Goal: Task Accomplishment & Management: Manage account settings

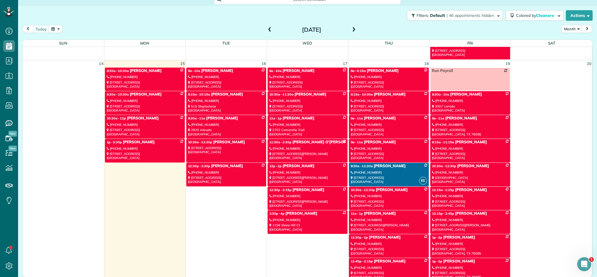
scroll to position [410, 0]
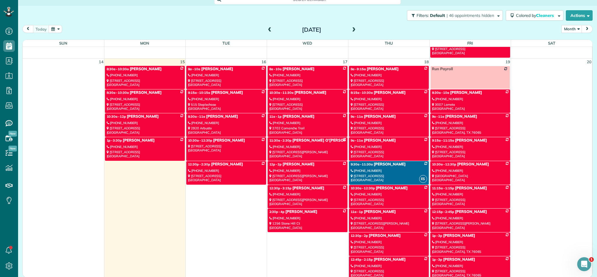
click at [392, 198] on div "[STREET_ADDRESS]" at bounding box center [389, 202] width 76 height 8
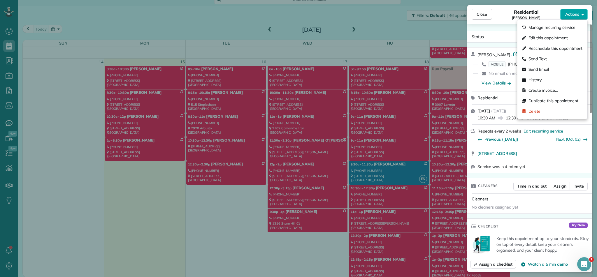
click at [582, 12] on icon "button" at bounding box center [583, 14] width 2 height 4
click at [539, 38] on span "Edit this appointment" at bounding box center [548, 38] width 39 height 6
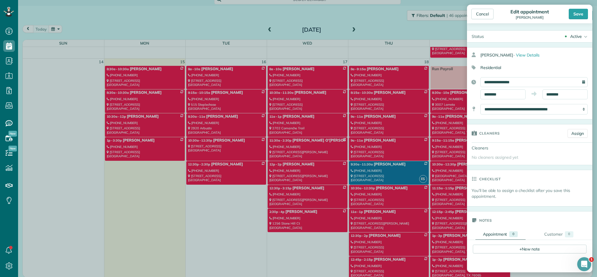
click at [582, 36] on icon at bounding box center [585, 37] width 6 height 12
click at [531, 37] on div "Active Active Admin Stand-By Skip Completed" at bounding box center [541, 37] width 104 height 12
click at [488, 13] on div "Cancel" at bounding box center [482, 14] width 22 height 10
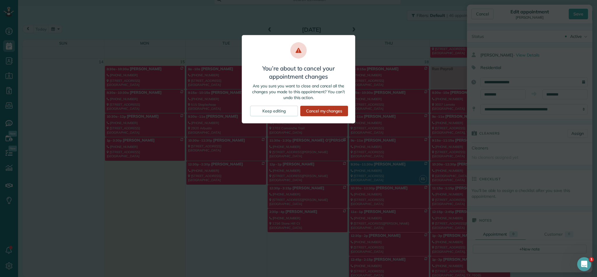
click at [319, 111] on div "Cancel my changes" at bounding box center [324, 111] width 48 height 10
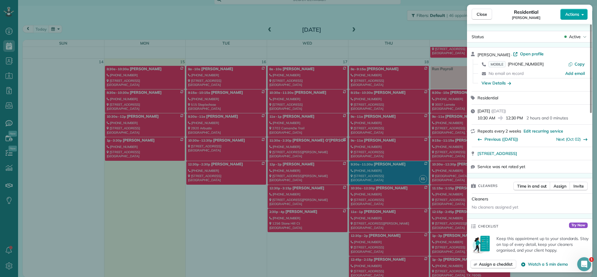
click at [583, 14] on icon "button" at bounding box center [583, 14] width 2 height 1
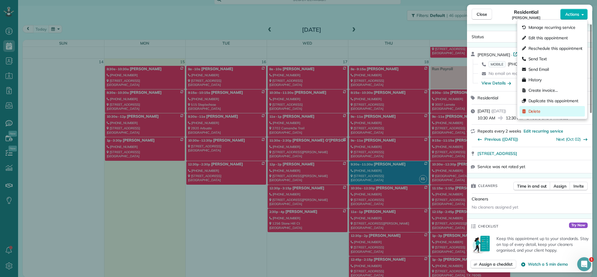
click at [535, 113] on span "Delete" at bounding box center [535, 111] width 12 height 6
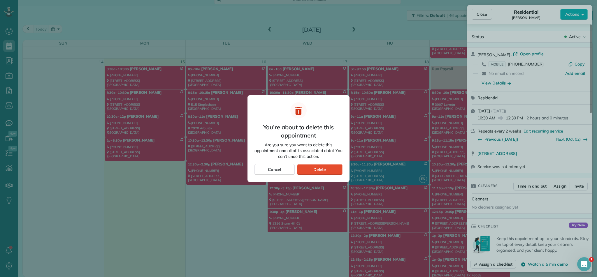
drag, startPoint x: 280, startPoint y: 166, endPoint x: 288, endPoint y: 160, distance: 10.2
click at [280, 167] on span "Cancel" at bounding box center [274, 170] width 13 height 6
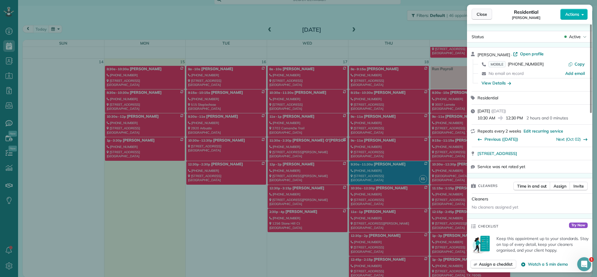
click at [486, 15] on span "Close" at bounding box center [482, 14] width 10 height 6
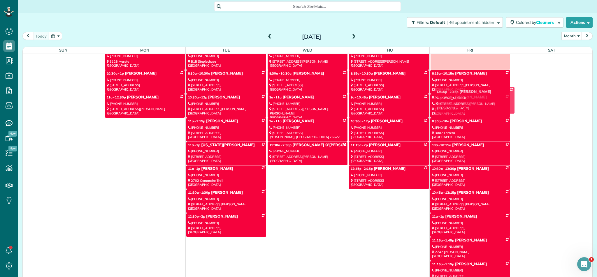
scroll to position [678, 0]
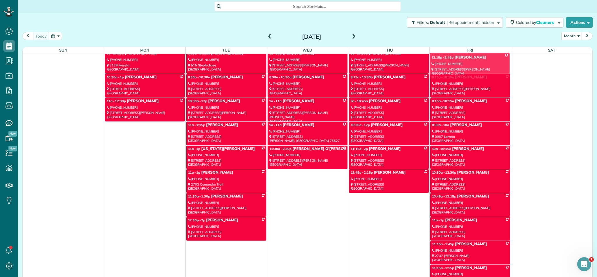
drag, startPoint x: 495, startPoint y: 141, endPoint x: 494, endPoint y: 88, distance: 52.8
click at [494, 88] on div "31 1 2 3 4 5 6 8:15a - 10:15a [PERSON_NAME] [PHONE_NUMBER] 515 Steplechase [GEO…" at bounding box center [307, 43] width 569 height 1335
click at [494, 88] on div "[STREET_ADDRESS][PERSON_NAME]" at bounding box center [470, 91] width 76 height 8
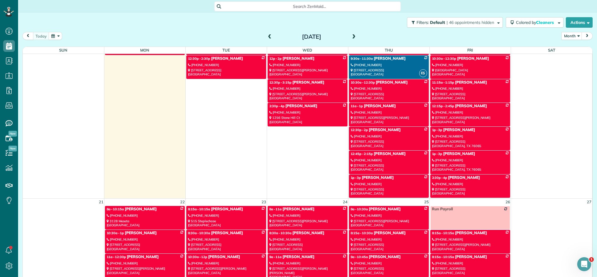
scroll to position [538, 0]
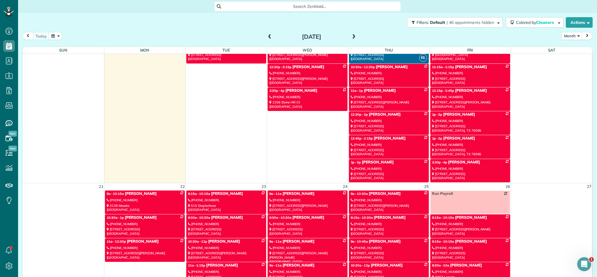
click at [460, 98] on div "[PHONE_NUMBER]" at bounding box center [470, 97] width 76 height 4
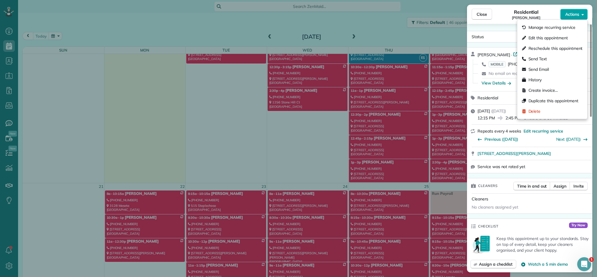
click at [583, 15] on icon "button" at bounding box center [583, 14] width 2 height 1
click at [551, 48] on span "Reschedule this appointment" at bounding box center [556, 48] width 54 height 6
select select "*"
select select "****"
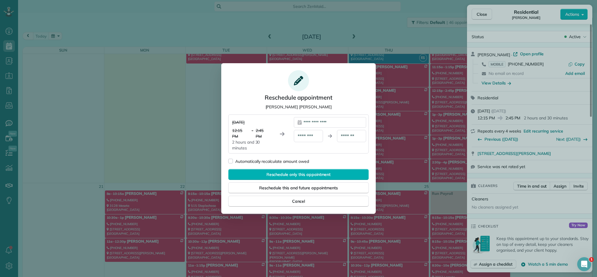
click at [346, 123] on div "**********" at bounding box center [330, 122] width 72 height 10
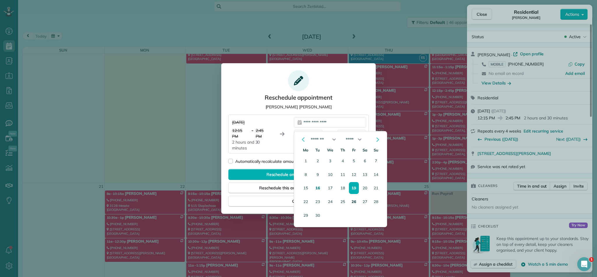
click at [352, 201] on button "26" at bounding box center [353, 201] width 9 height 11
type div "**********"
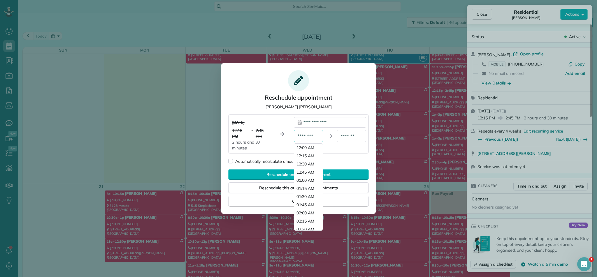
click at [318, 136] on div "********" at bounding box center [308, 136] width 29 height 12
click at [307, 152] on span "08:30 AM" at bounding box center [305, 153] width 18 height 6
type div "********"
click at [357, 135] on div "*******" at bounding box center [351, 136] width 29 height 12
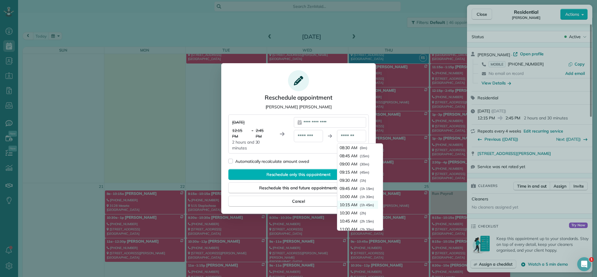
scroll to position [27, 0]
click at [347, 219] on span "11:30 AM" at bounding box center [349, 219] width 18 height 6
type div "********"
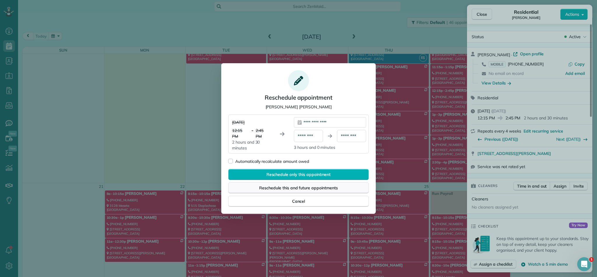
click at [320, 188] on span "Reschedule this and future appointments" at bounding box center [298, 188] width 78 height 6
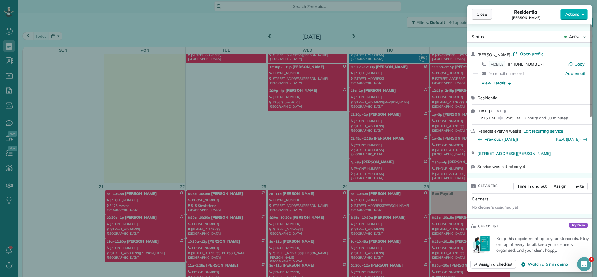
click at [476, 13] on button "Close" at bounding box center [482, 14] width 20 height 11
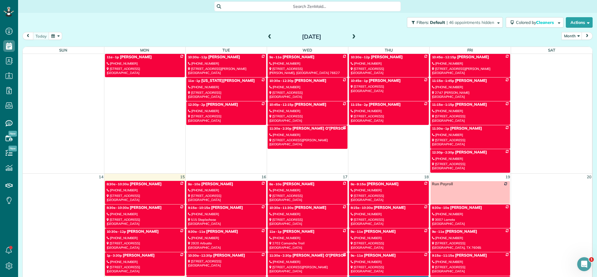
scroll to position [300, 0]
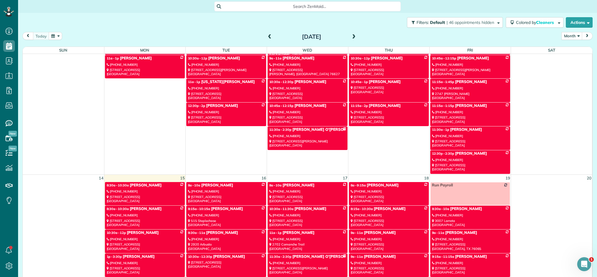
click at [578, 35] on button "Month" at bounding box center [571, 36] width 21 height 8
click at [573, 73] on link "Month" at bounding box center [585, 73] width 46 height 12
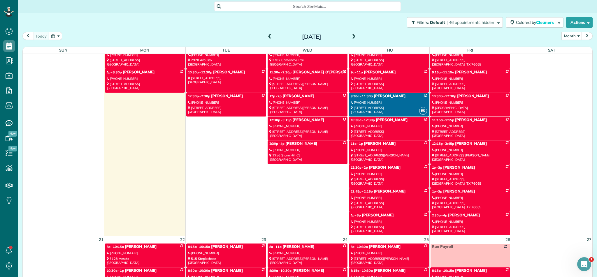
scroll to position [484, 0]
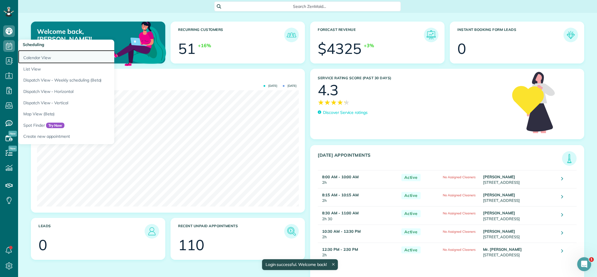
click at [45, 58] on link "Calendar View" at bounding box center [91, 56] width 146 height 13
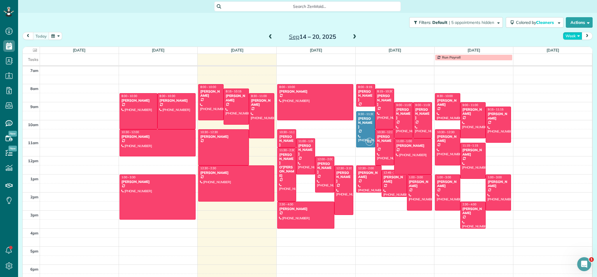
click at [576, 36] on button "Week" at bounding box center [572, 36] width 19 height 8
click at [572, 73] on link "Month" at bounding box center [586, 73] width 46 height 12
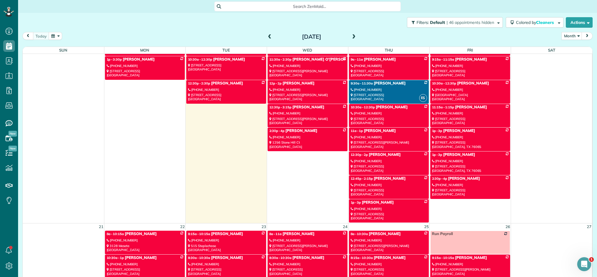
scroll to position [498, 0]
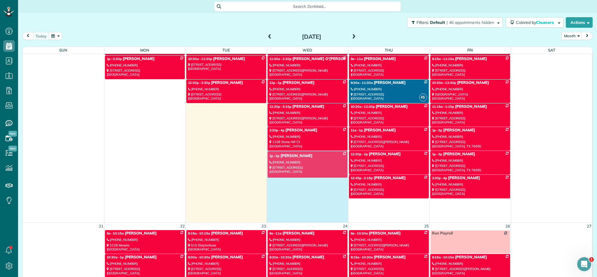
drag, startPoint x: 367, startPoint y: 211, endPoint x: 286, endPoint y: 164, distance: 94.2
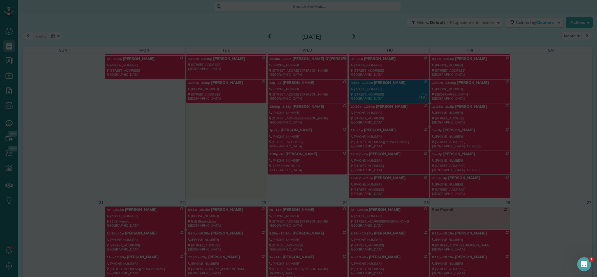
scroll to position [523, 0]
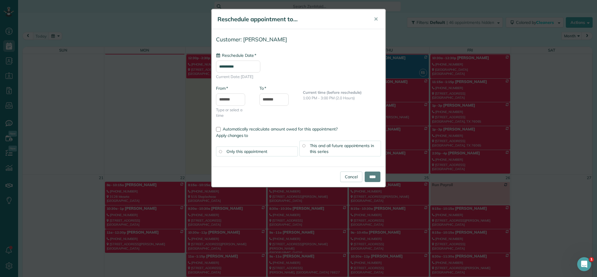
type input "**********"
click at [370, 177] on input "****" at bounding box center [373, 177] width 16 height 10
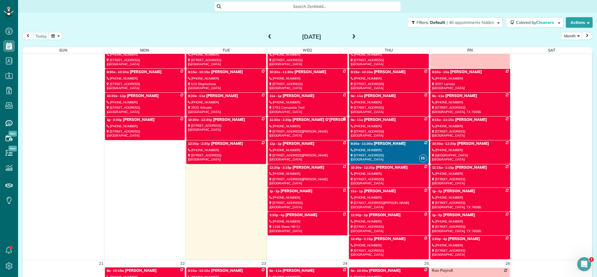
scroll to position [438, 0]
click at [467, 244] on div "[PHONE_NUMBER]" at bounding box center [470, 245] width 76 height 4
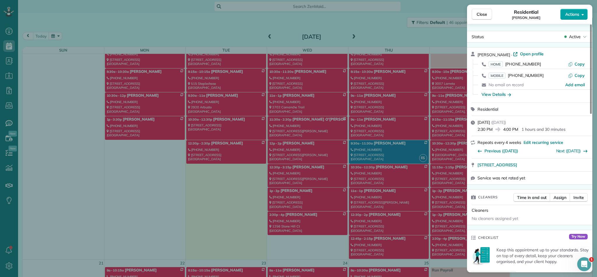
click at [577, 16] on span "Actions" at bounding box center [572, 14] width 14 height 6
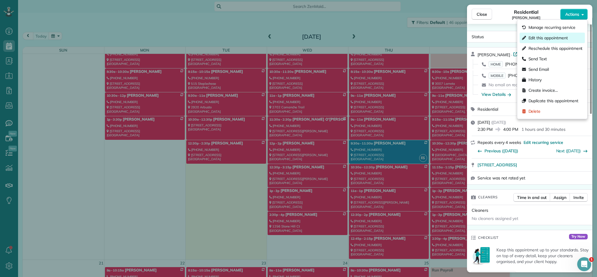
click at [543, 38] on span "Edit this appointment" at bounding box center [548, 38] width 39 height 6
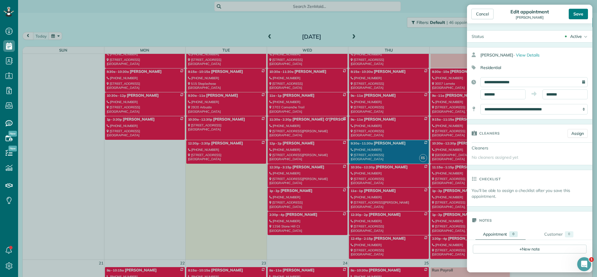
click at [582, 14] on div "Save" at bounding box center [578, 14] width 19 height 10
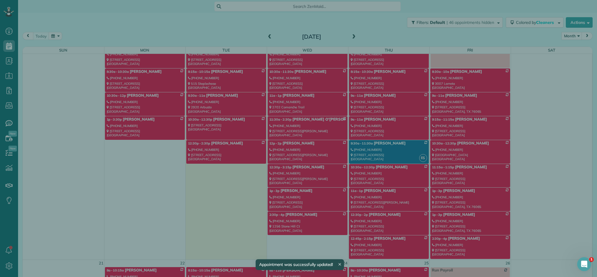
scroll to position [438, 0]
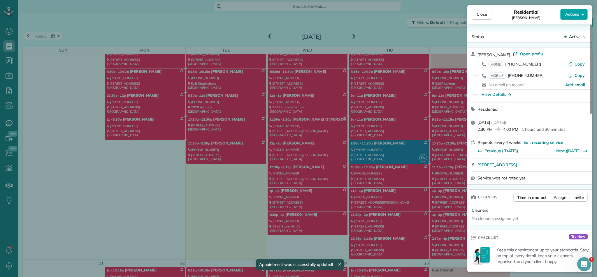
click at [576, 14] on span "Actions" at bounding box center [572, 14] width 14 height 6
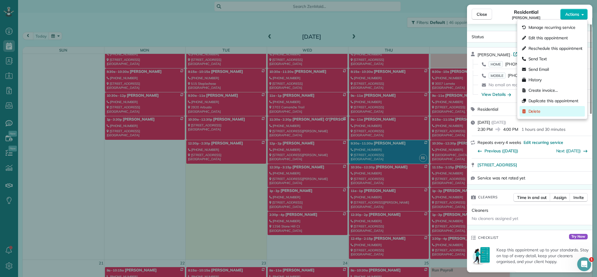
click at [535, 113] on span "Delete" at bounding box center [535, 111] width 12 height 6
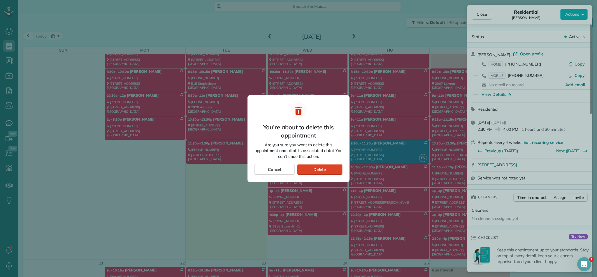
click at [316, 172] on span "Delete" at bounding box center [319, 170] width 13 height 6
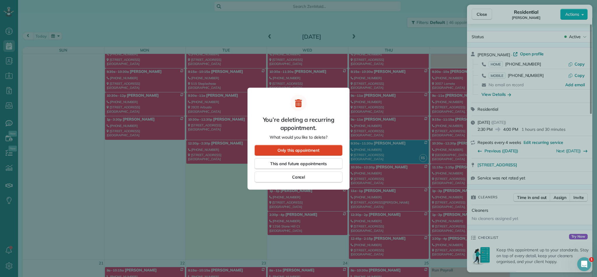
click at [304, 149] on span "Only this appointment" at bounding box center [299, 151] width 42 height 6
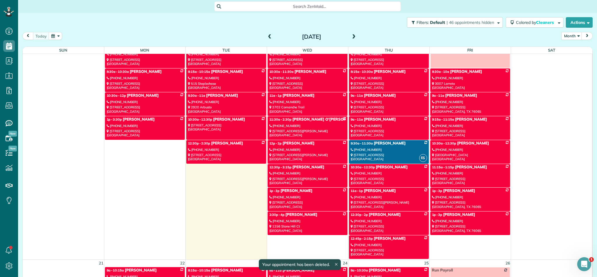
scroll to position [438, 0]
